Goal: Task Accomplishment & Management: Manage account settings

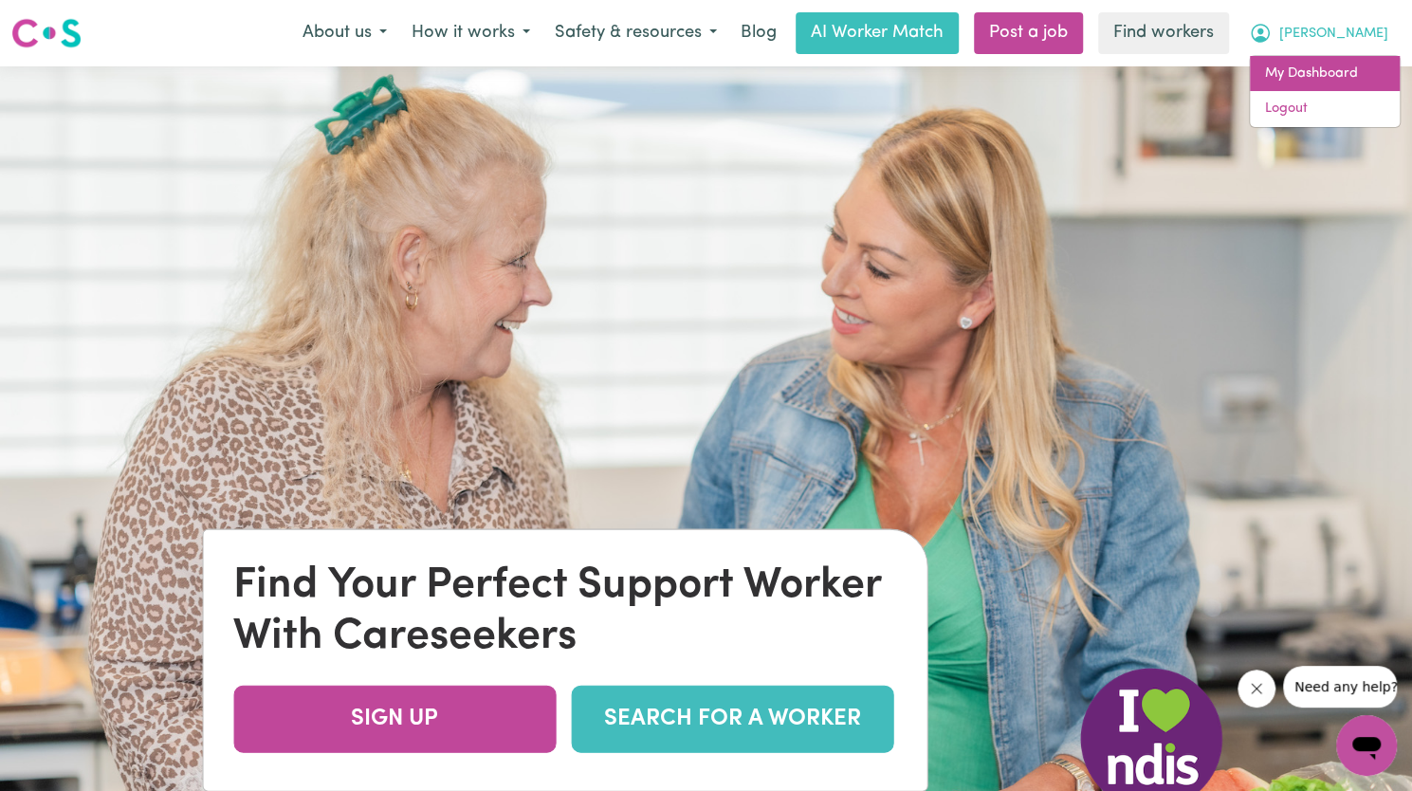
click at [1316, 77] on link "My Dashboard" at bounding box center [1325, 74] width 150 height 36
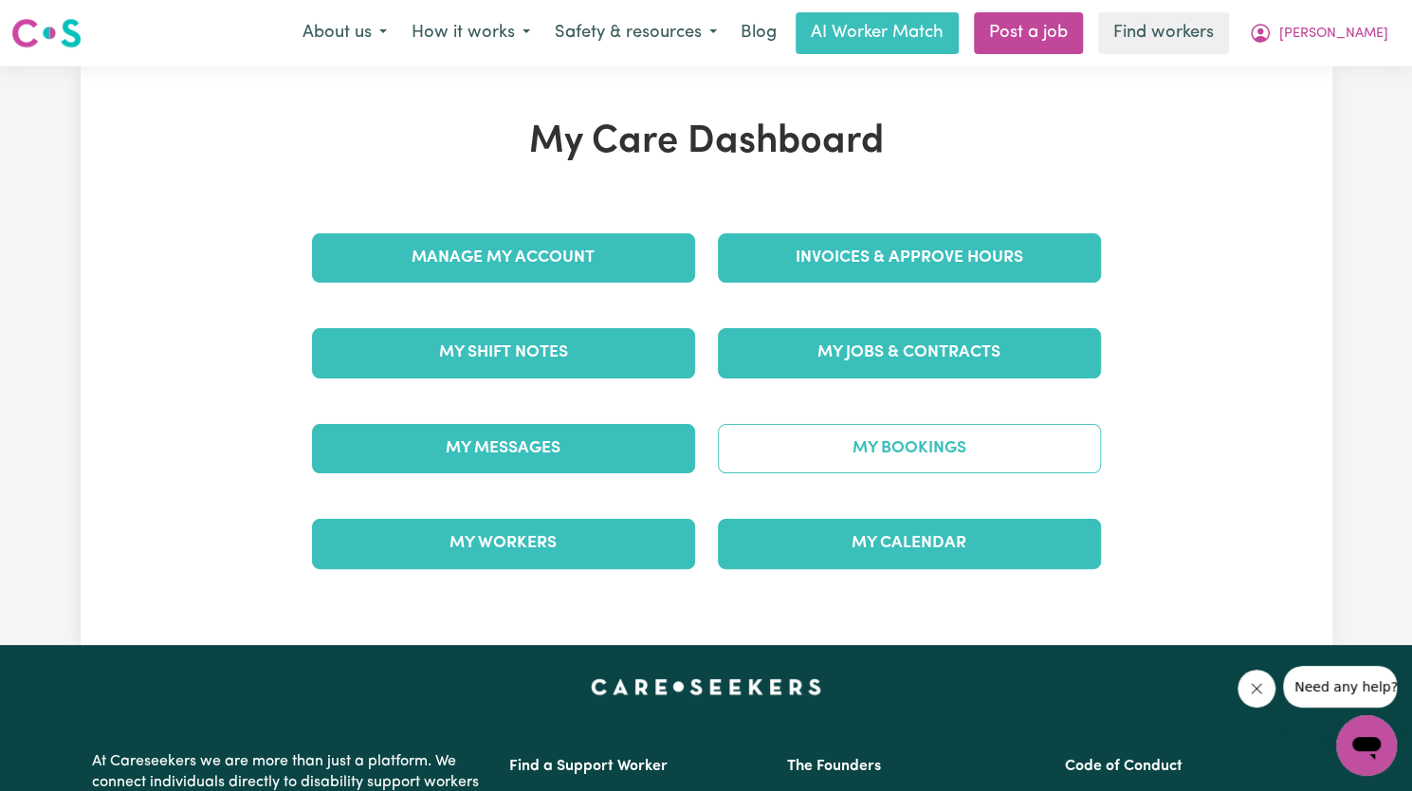
click at [906, 442] on link "My Bookings" at bounding box center [909, 448] width 383 height 49
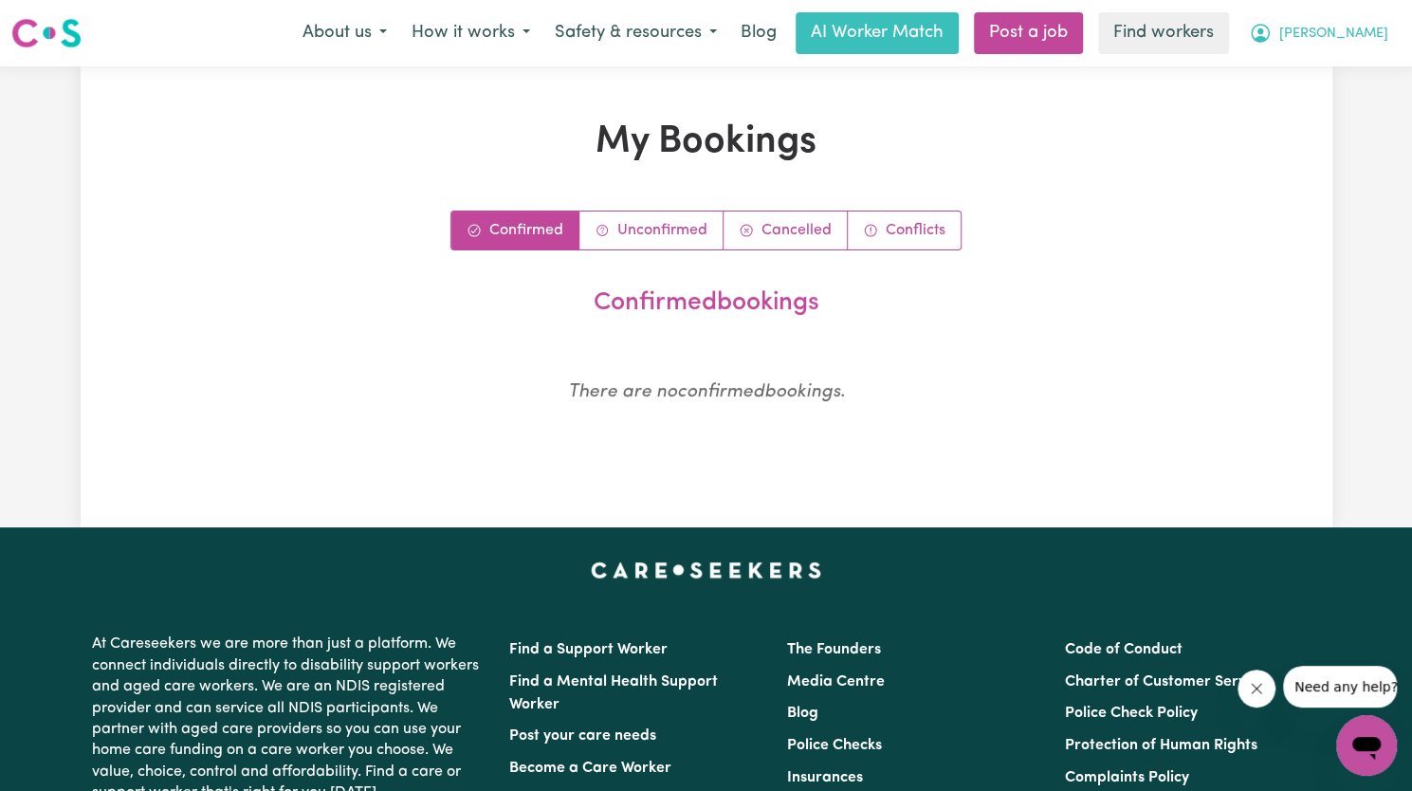
click at [1354, 28] on span "[PERSON_NAME]" at bounding box center [1333, 34] width 109 height 21
click at [1336, 64] on link "My Dashboard" at bounding box center [1325, 74] width 150 height 36
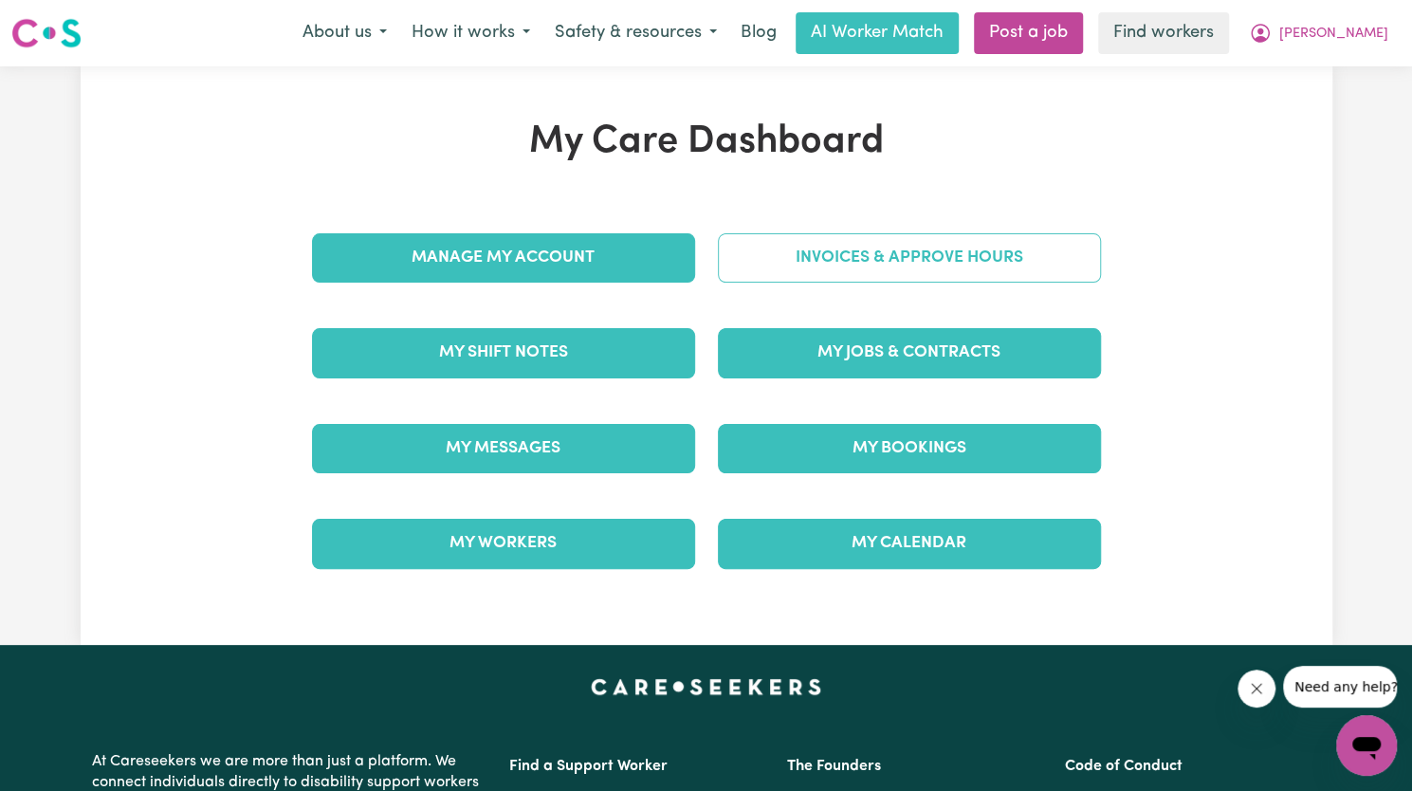
click at [761, 266] on link "Invoices & Approve Hours" at bounding box center [909, 257] width 383 height 49
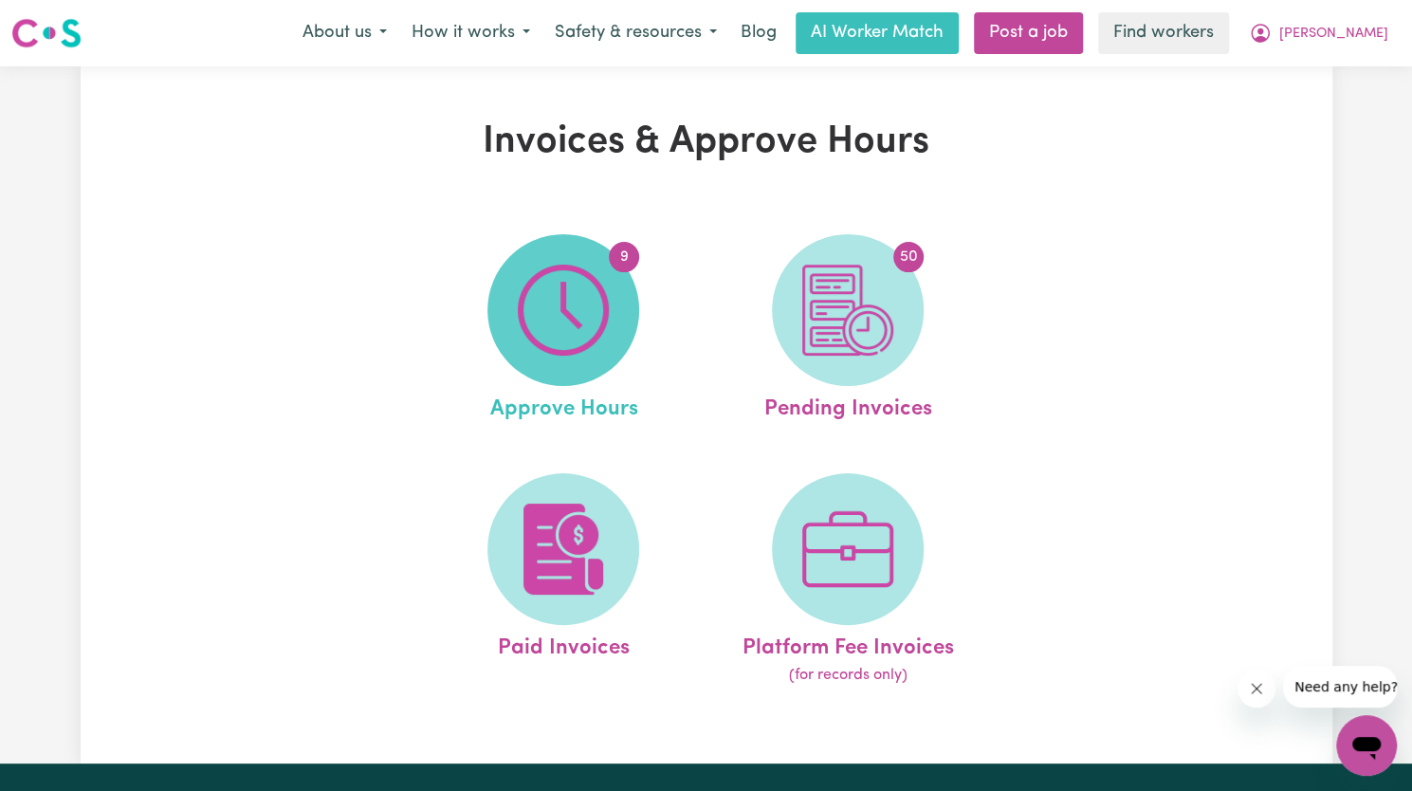
click at [620, 320] on span "9" at bounding box center [563, 310] width 152 height 152
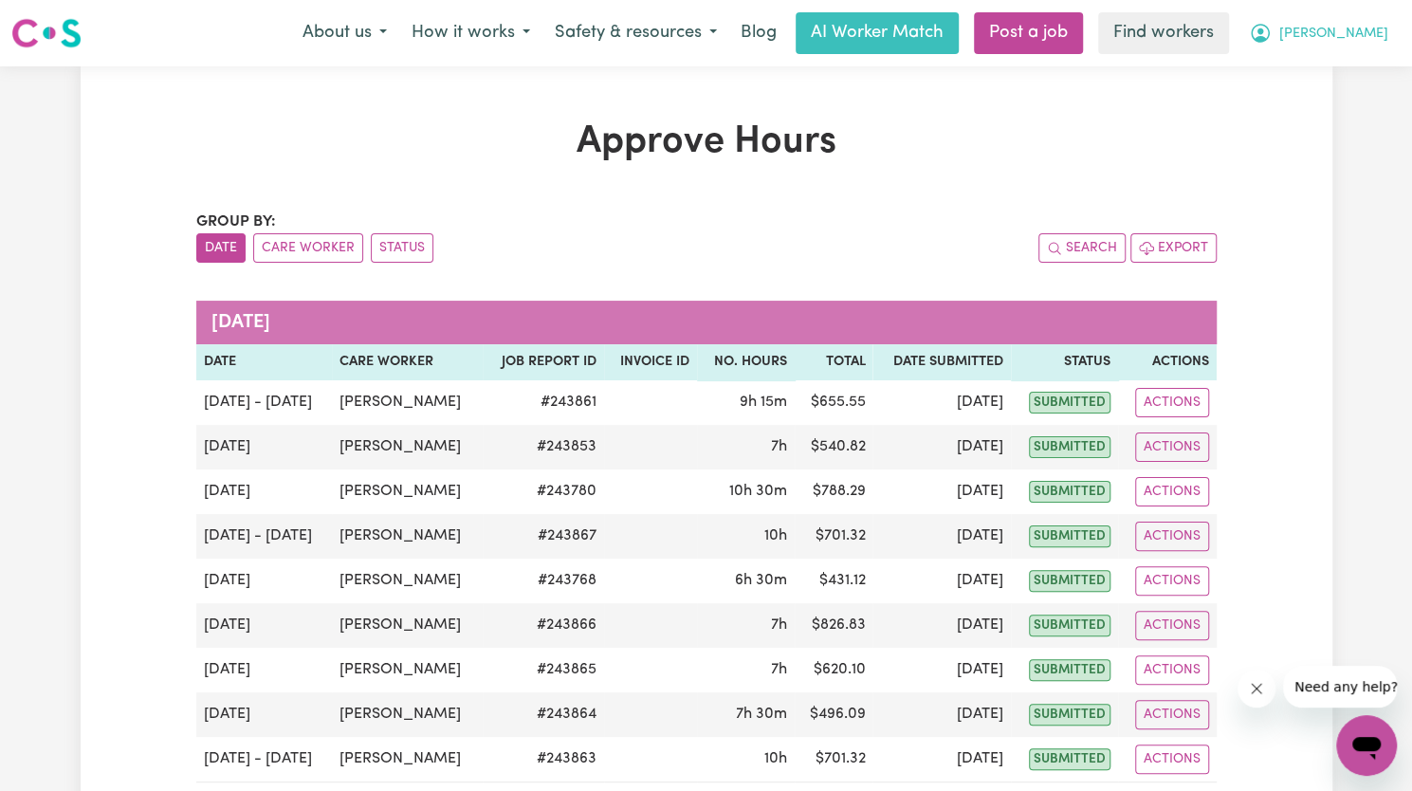
click at [1272, 37] on icon "My Account" at bounding box center [1260, 33] width 23 height 23
